Goal: Task Accomplishment & Management: Manage account settings

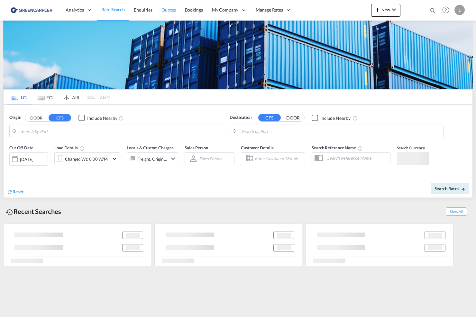
type input "[GEOGRAPHIC_DATA], NOOSL"
type input "[GEOGRAPHIC_DATA], [GEOGRAPHIC_DATA]"
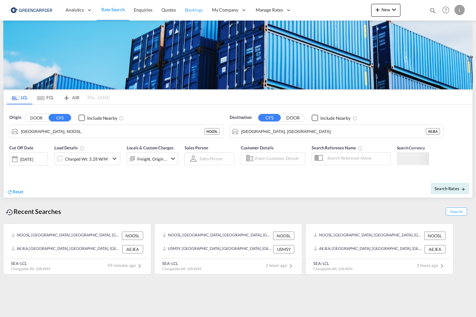
click at [185, 7] on span "Bookings" at bounding box center [194, 9] width 18 height 5
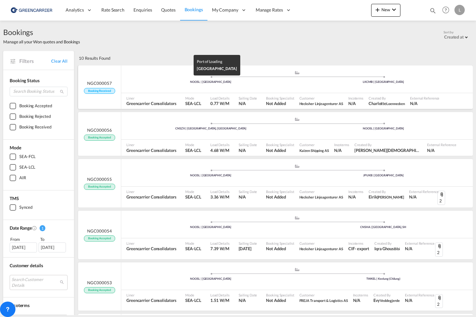
click at [166, 84] on div "NOOSL | [GEOGRAPHIC_DATA]" at bounding box center [210, 82] width 173 height 4
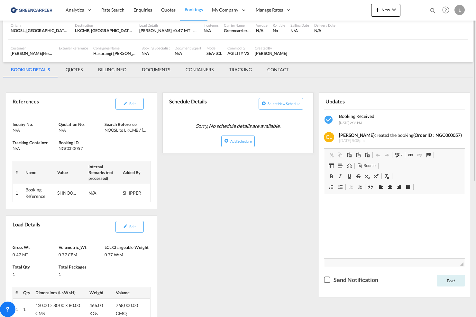
scroll to position [64, 0]
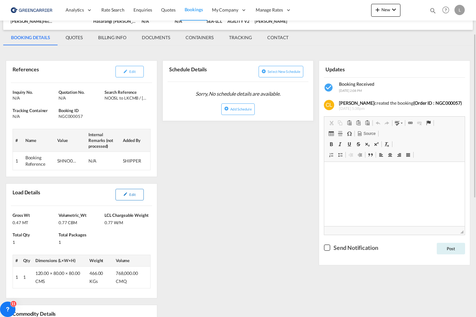
click at [131, 194] on span "Edit" at bounding box center [132, 195] width 6 height 4
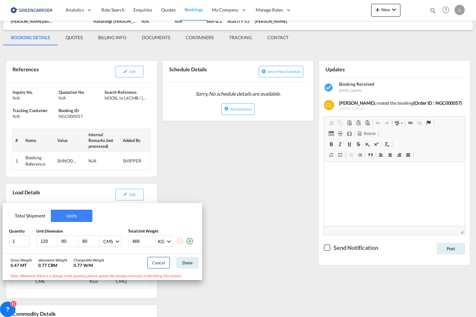
click at [44, 217] on button "Total Shipment" at bounding box center [29, 216] width 41 height 12
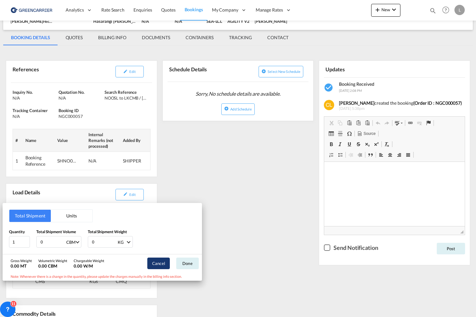
click at [163, 262] on button "Cancel" at bounding box center [158, 264] width 23 height 12
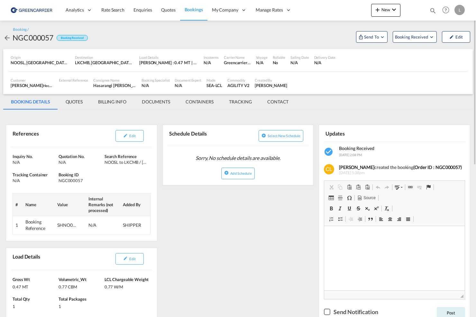
click at [67, 225] on div "SHNO00075709" at bounding box center [66, 225] width 19 height 6
copy div "SHNO00075709"
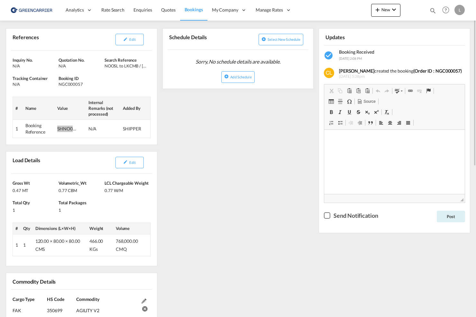
scroll to position [32, 0]
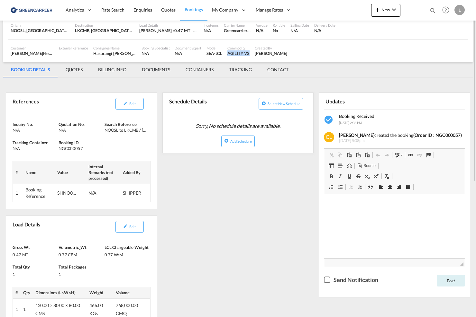
drag, startPoint x: 244, startPoint y: 55, endPoint x: 221, endPoint y: 55, distance: 22.5
click at [225, 55] on div "Commodity AGILITY V2" at bounding box center [238, 51] width 27 height 16
copy div "AGILITY V2"
drag, startPoint x: 158, startPoint y: 74, endPoint x: 174, endPoint y: 83, distance: 18.7
click at [158, 74] on md-tab-item "DOCUMENTS" at bounding box center [156, 69] width 44 height 15
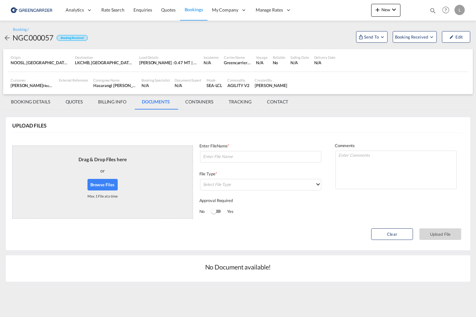
scroll to position [0, 0]
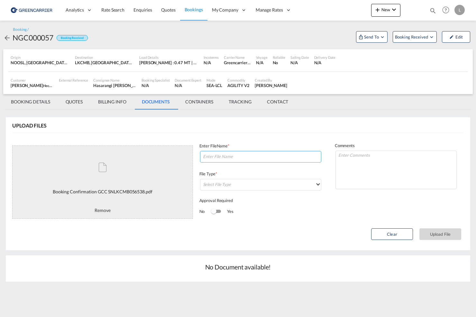
click at [244, 152] on input at bounding box center [260, 157] width 121 height 12
paste input "SNLKCMB056538"
type input "SNLKCMB056538"
click at [223, 189] on md-select "Select File Type DO/CRO Draft B/L Freight Invoice Commercial Invoice Original B…" at bounding box center [260, 185] width 121 height 12
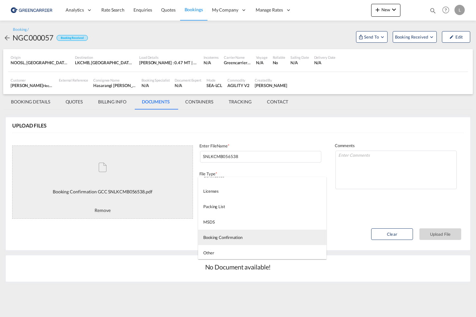
scroll to position [165, 0]
click at [253, 236] on md-option "Booking Confirmation" at bounding box center [262, 236] width 128 height 15
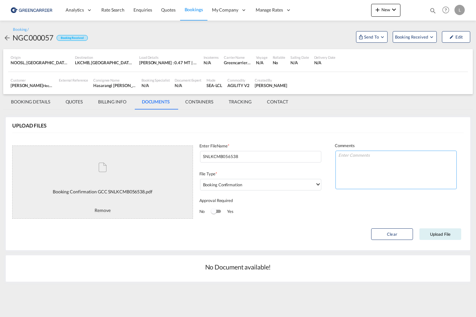
click at [345, 168] on textarea at bounding box center [395, 170] width 121 height 39
type textarea "c"
type textarea "Closing 4/9"
click at [448, 237] on button "Upload File" at bounding box center [440, 235] width 42 height 12
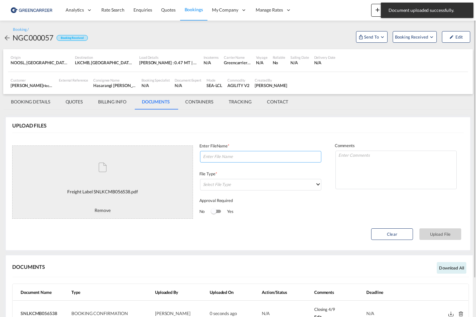
click at [253, 156] on input at bounding box center [260, 157] width 121 height 12
paste input "SNLKCMB056538"
type input "SNLKCMB056538 labels"
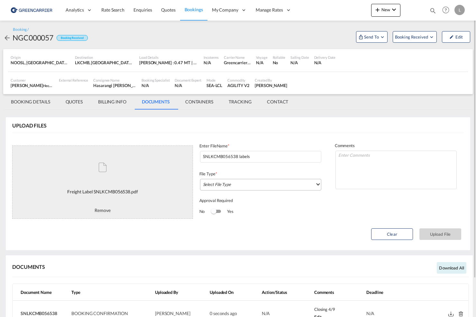
click at [251, 189] on md-select "Select File Type" at bounding box center [260, 185] width 121 height 12
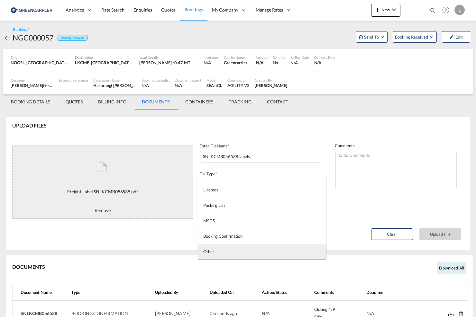
click at [242, 245] on md-option "Other" at bounding box center [262, 251] width 128 height 15
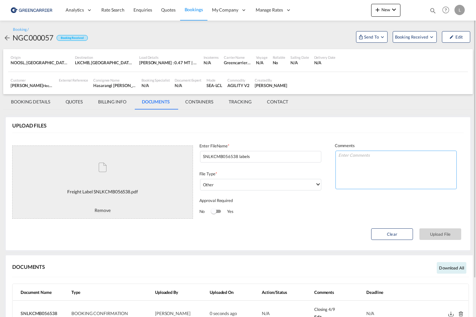
click at [368, 156] on textarea at bounding box center [395, 170] width 121 height 39
click at [438, 230] on button "Upload File" at bounding box center [440, 235] width 42 height 12
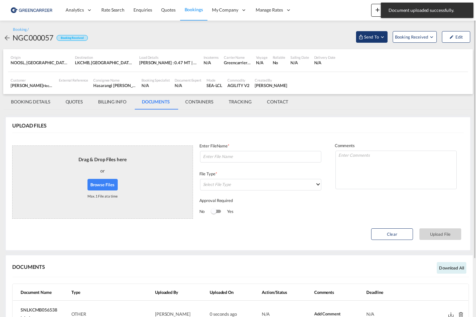
click at [378, 37] on span "Send To" at bounding box center [371, 37] width 16 height 6
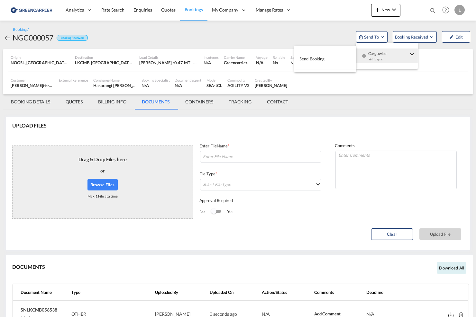
click at [337, 38] on md-backdrop at bounding box center [238, 158] width 476 height 317
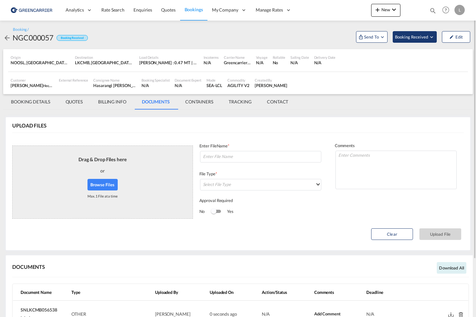
click at [402, 38] on span "Booking Received" at bounding box center [412, 37] width 34 height 6
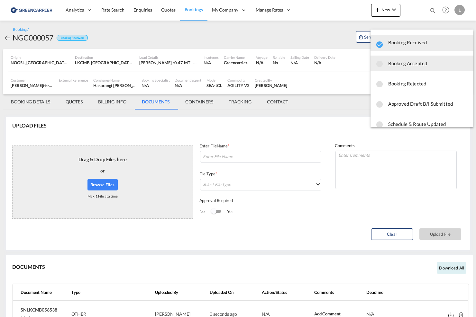
click at [420, 66] on span "Booking Accepted" at bounding box center [428, 64] width 80 height 12
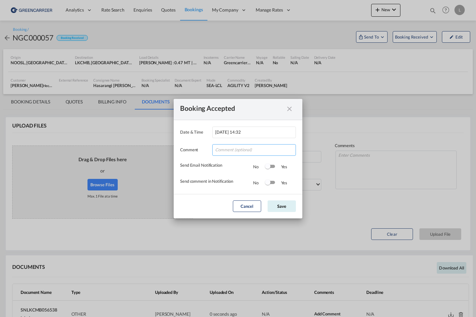
click at [230, 153] on input "Date & ..." at bounding box center [254, 150] width 84 height 12
type input "Tusen takk for booking. Subj to Availability på Tokyo. Dokumenter er lastet opp!"
click at [270, 155] on input "Tusen takk for booking. Subj to Availability på Tokyo. Dokumenter er lastet opp!" at bounding box center [254, 150] width 84 height 12
type input "Tusen takk for booking. Dokumenter er lastet opp!"
click at [272, 166] on div "Switch 1" at bounding box center [270, 166] width 10 height 3
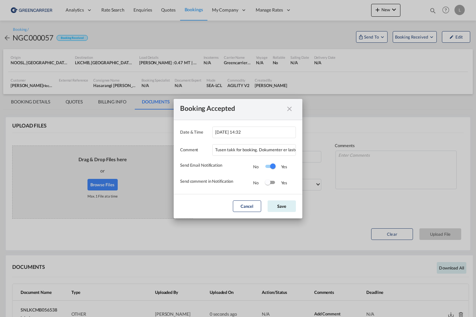
click at [269, 181] on div "Switch 2" at bounding box center [267, 182] width 5 height 5
click at [279, 203] on button "Save" at bounding box center [281, 207] width 28 height 12
